Goal: Task Accomplishment & Management: Use online tool/utility

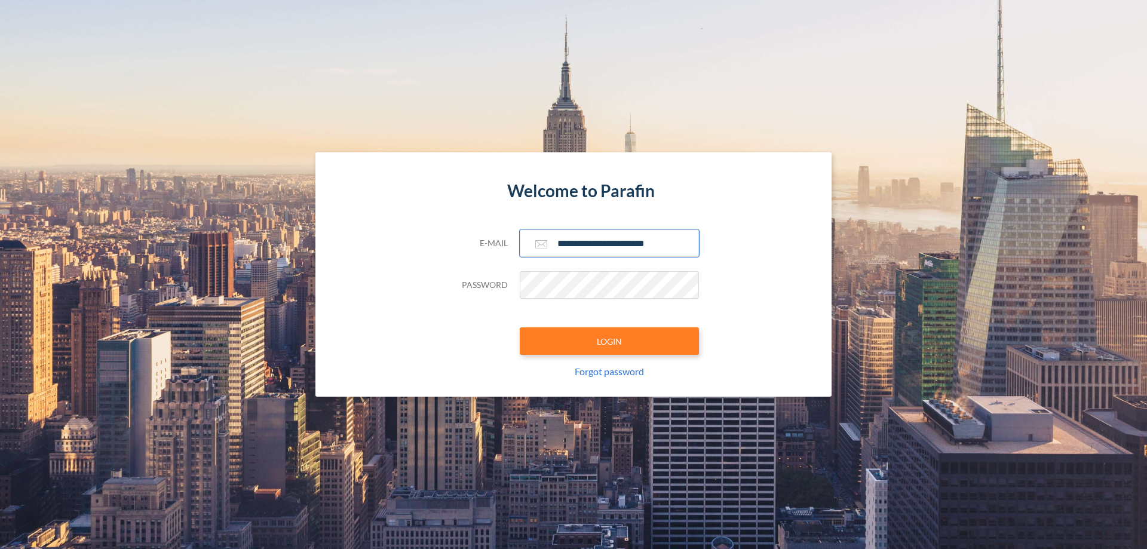
type input "**********"
click at [610, 341] on button "LOGIN" at bounding box center [609, 340] width 179 height 27
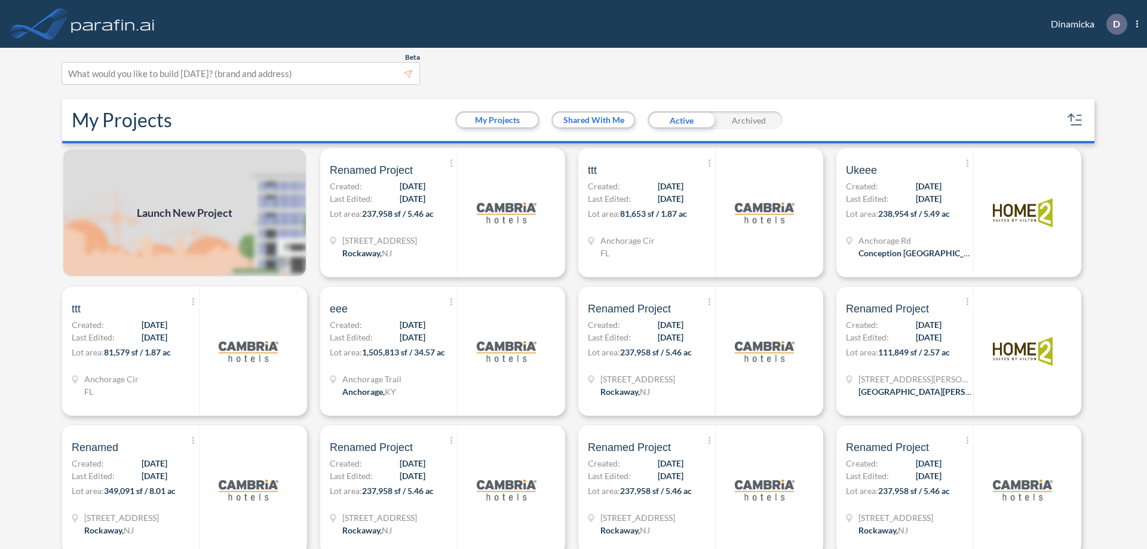
scroll to position [3, 0]
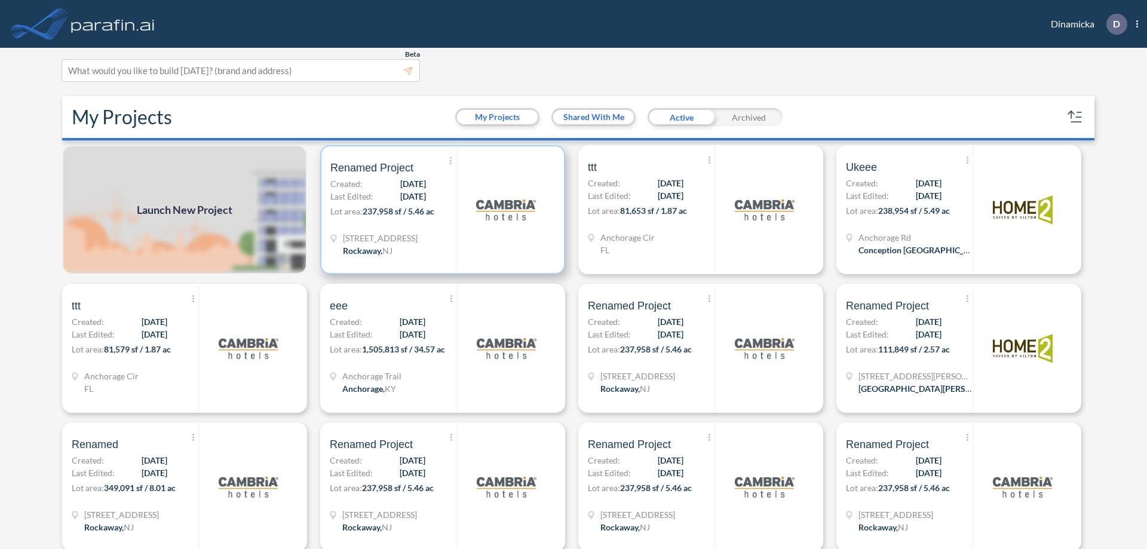
click at [440, 210] on p "Lot area: 237,958 sf / 5.46 ac" at bounding box center [393, 213] width 127 height 17
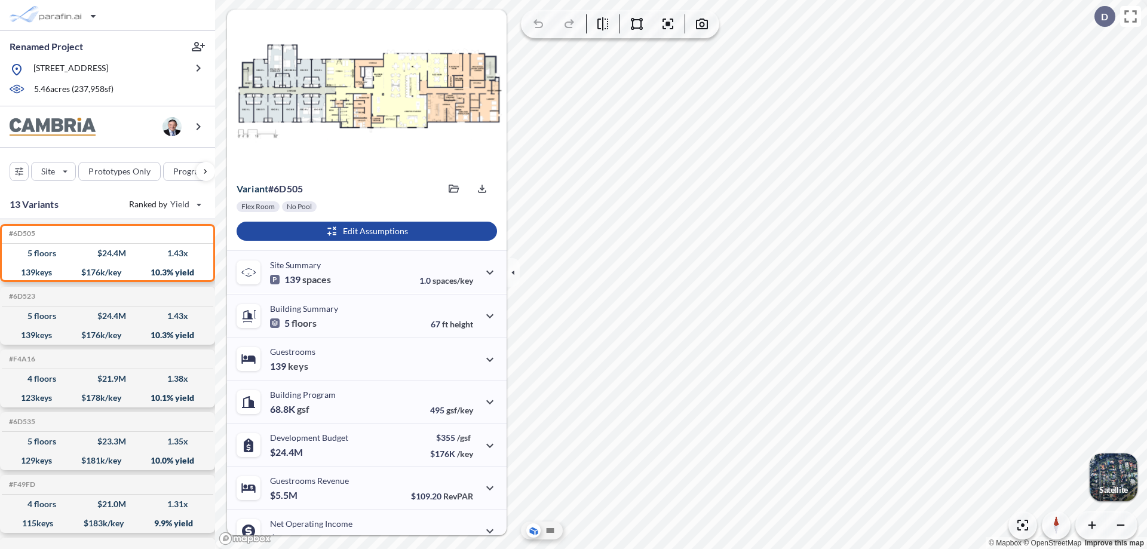
scroll to position [60, 0]
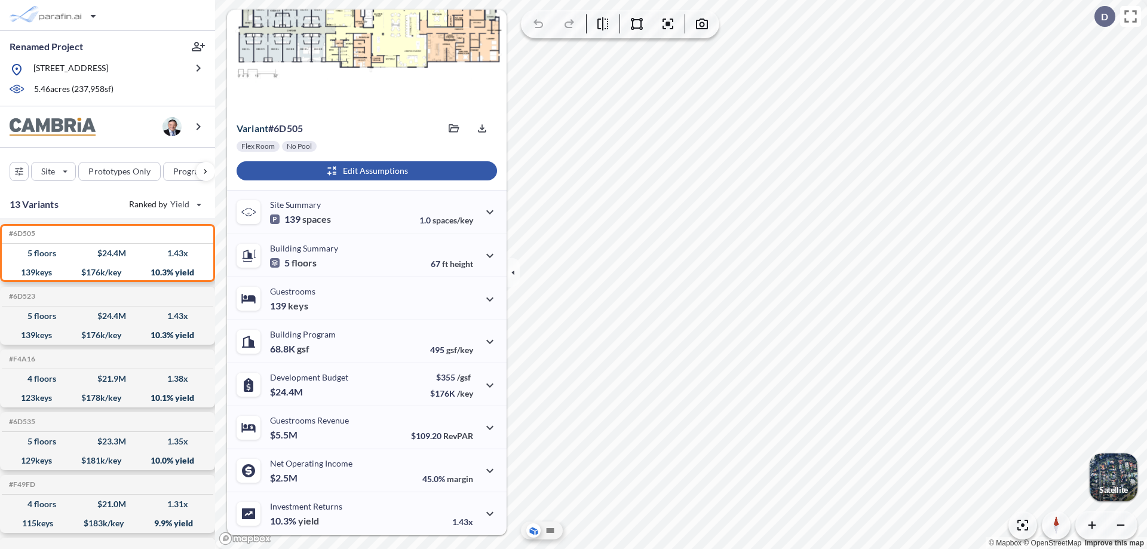
click at [365, 171] on div "button" at bounding box center [367, 170] width 261 height 19
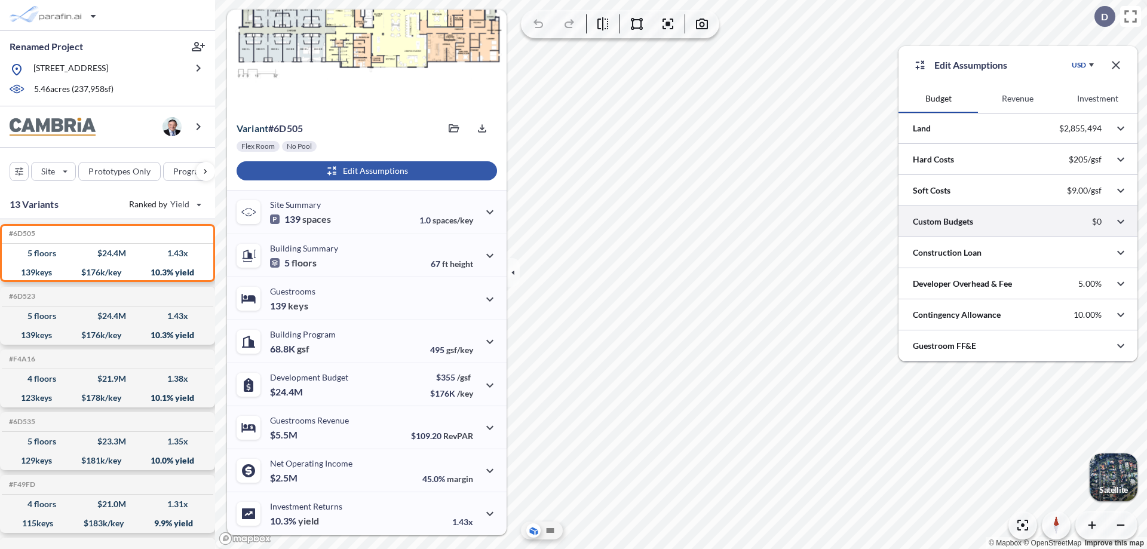
click at [1018, 222] on div at bounding box center [1018, 221] width 239 height 30
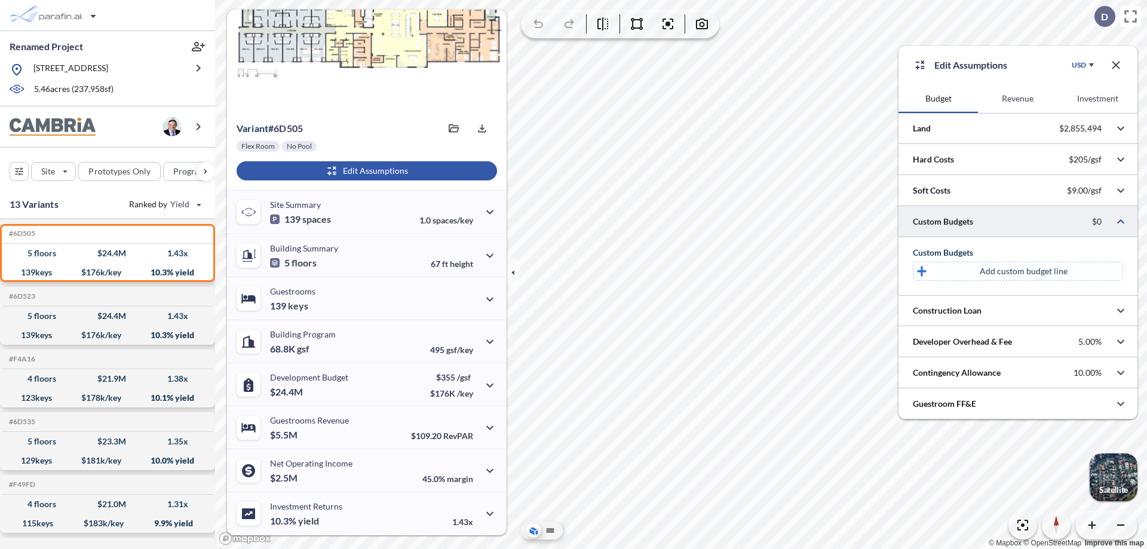
click at [1024, 271] on p "Add custom budget line" at bounding box center [1024, 271] width 88 height 12
